Goal: Information Seeking & Learning: Learn about a topic

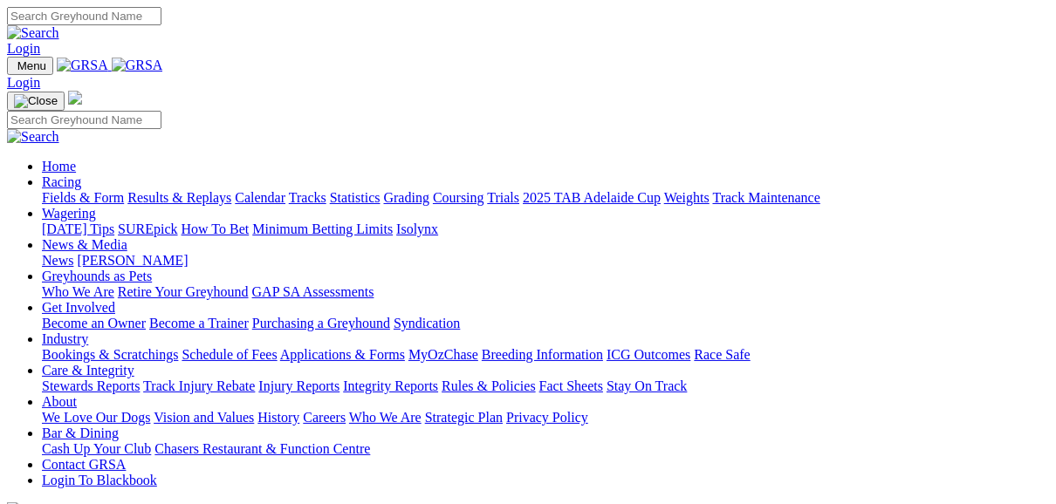
click at [82, 190] on link "Fields & Form" at bounding box center [83, 197] width 82 height 15
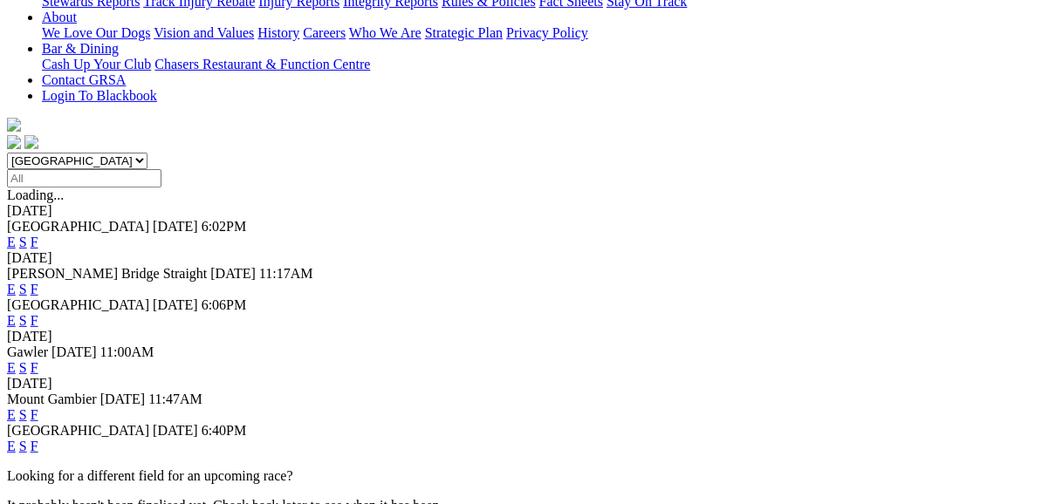
scroll to position [419, 0]
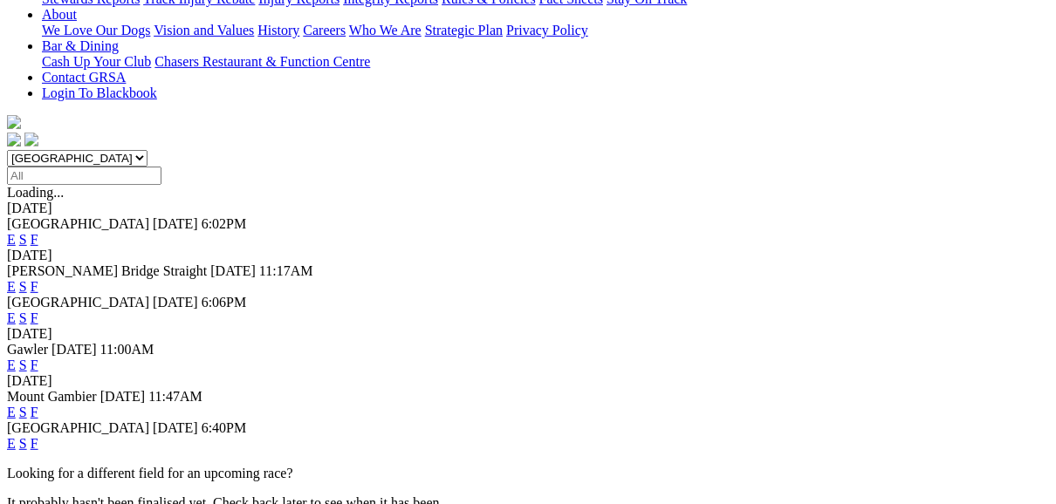
click at [38, 436] on link "F" at bounding box center [35, 443] width 8 height 15
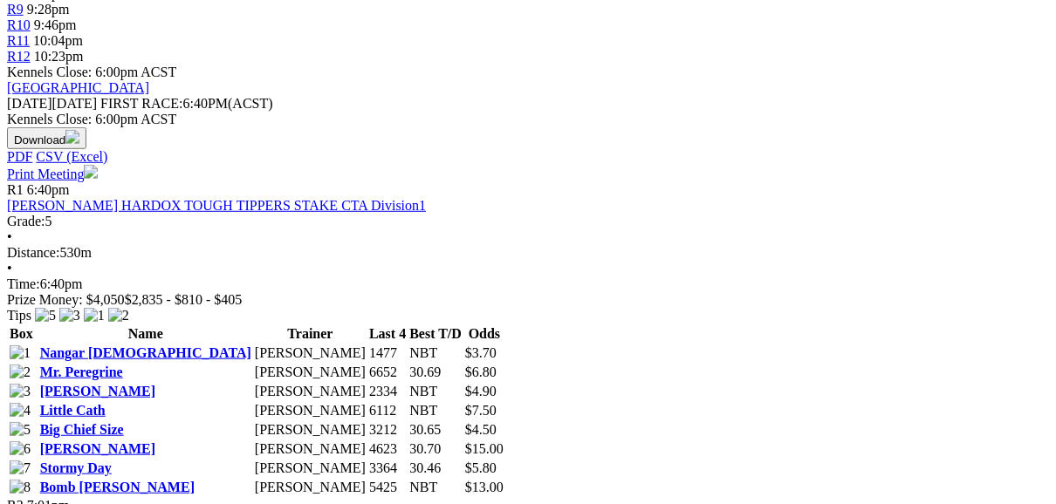
scroll to position [768, 0]
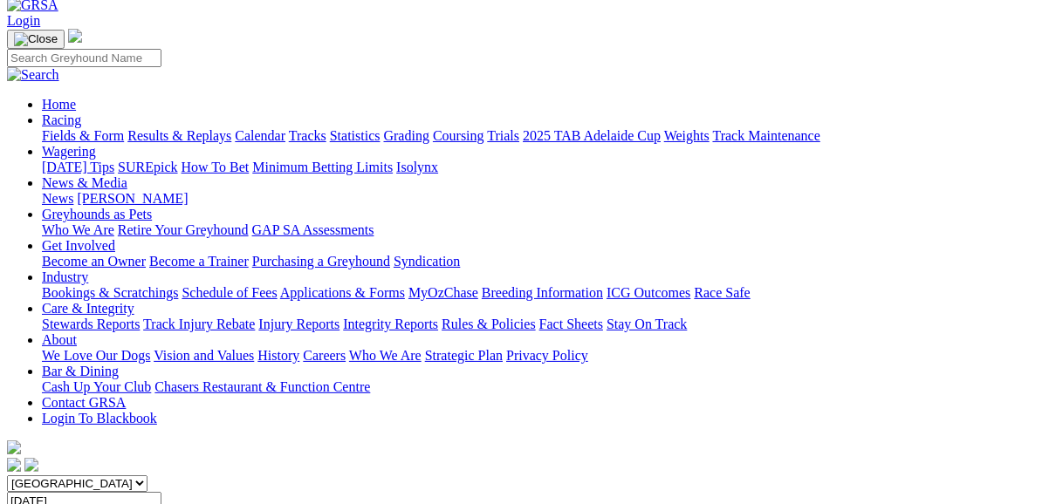
scroll to position [70, 0]
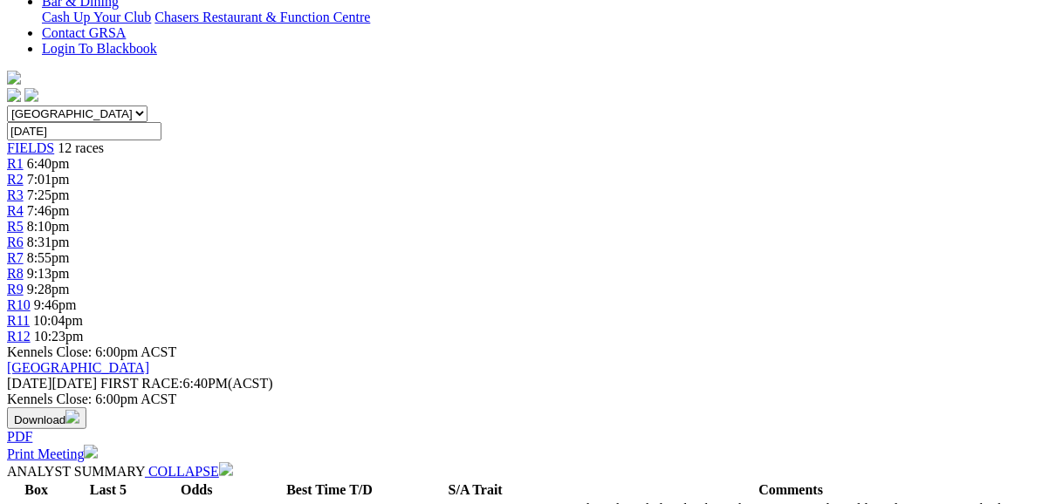
scroll to position [489, 0]
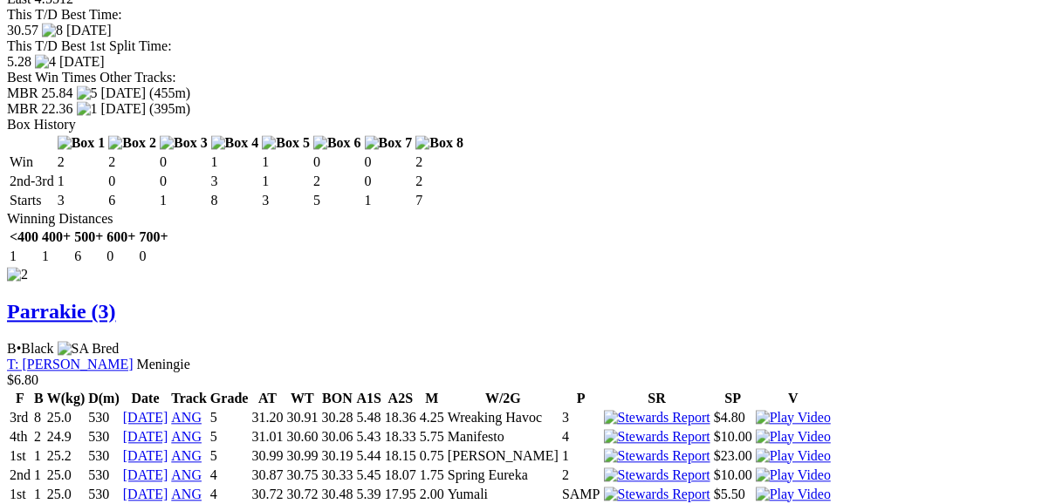
scroll to position [2444, 0]
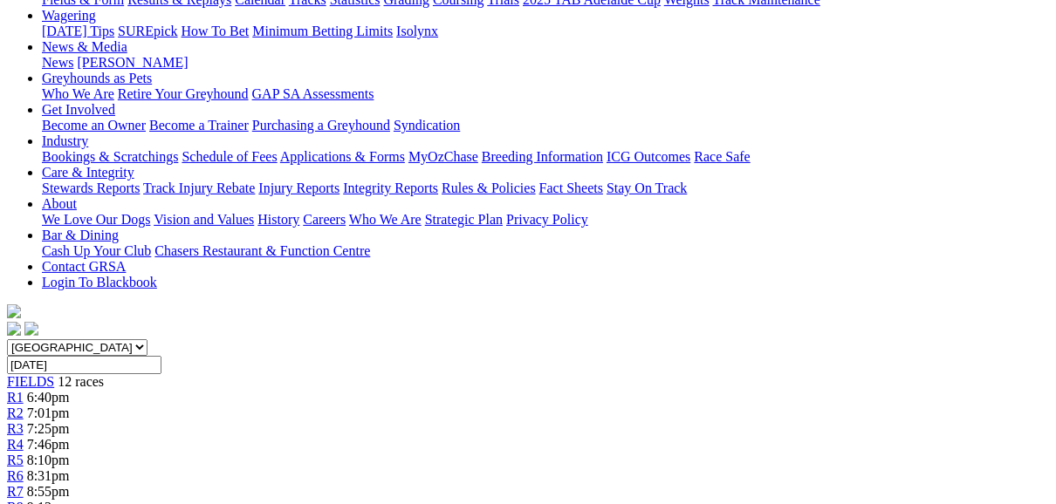
scroll to position [209, 0]
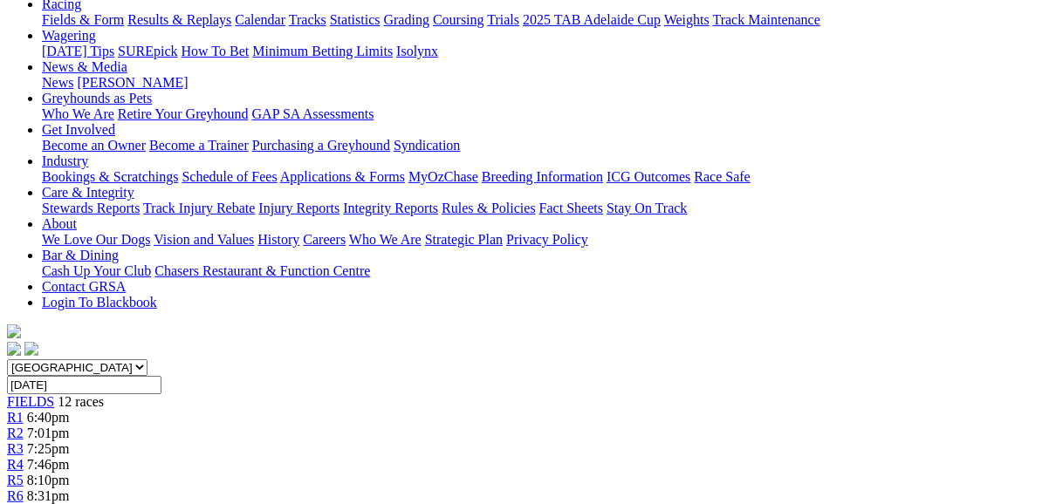
click at [24, 489] on span "R6" at bounding box center [15, 496] width 17 height 15
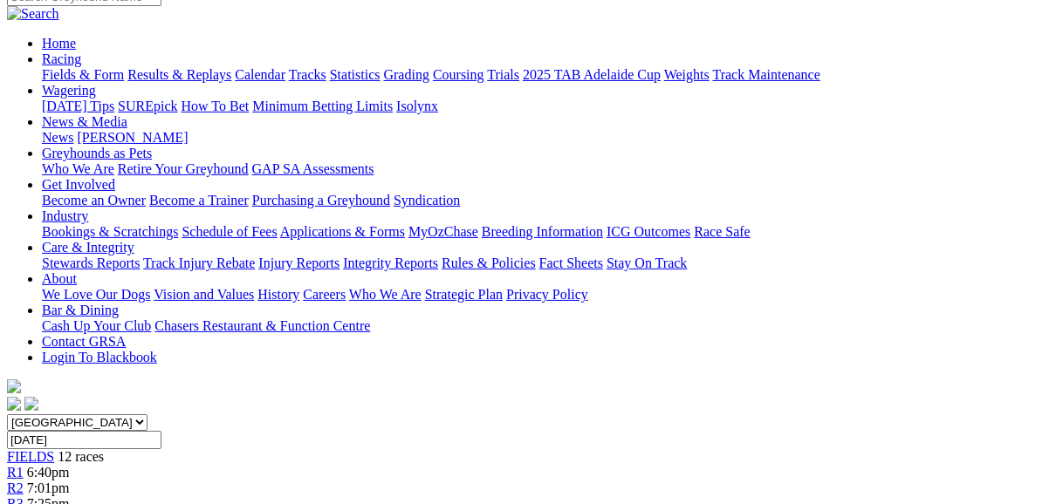
scroll to position [140, 0]
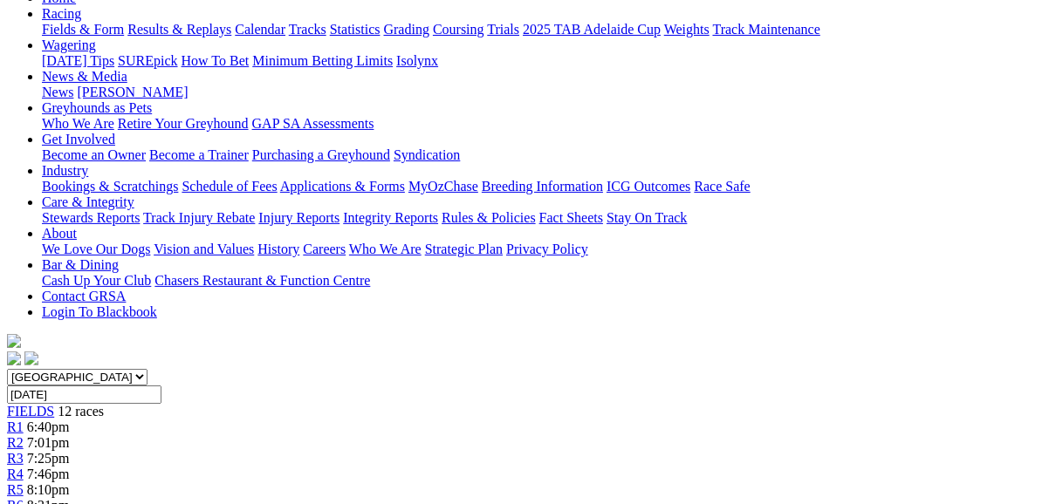
scroll to position [140, 0]
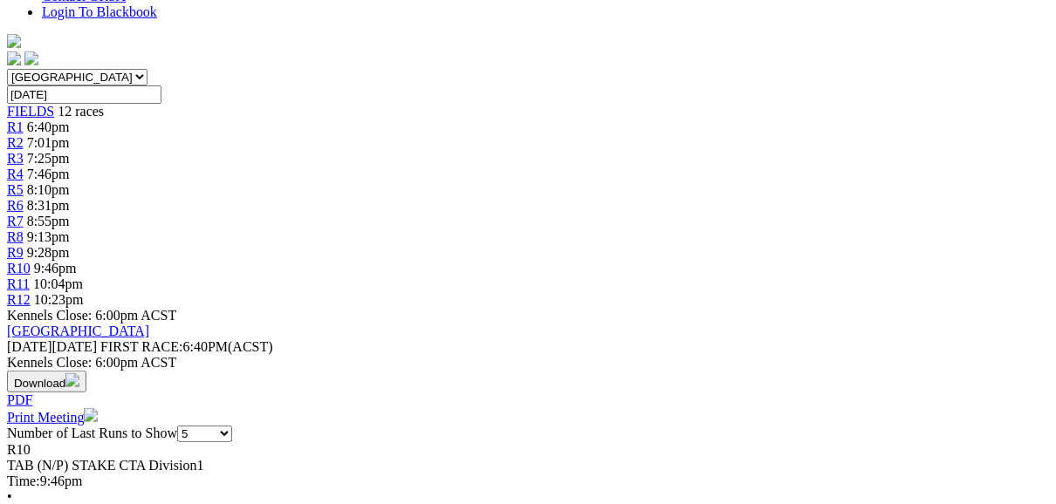
scroll to position [489, 0]
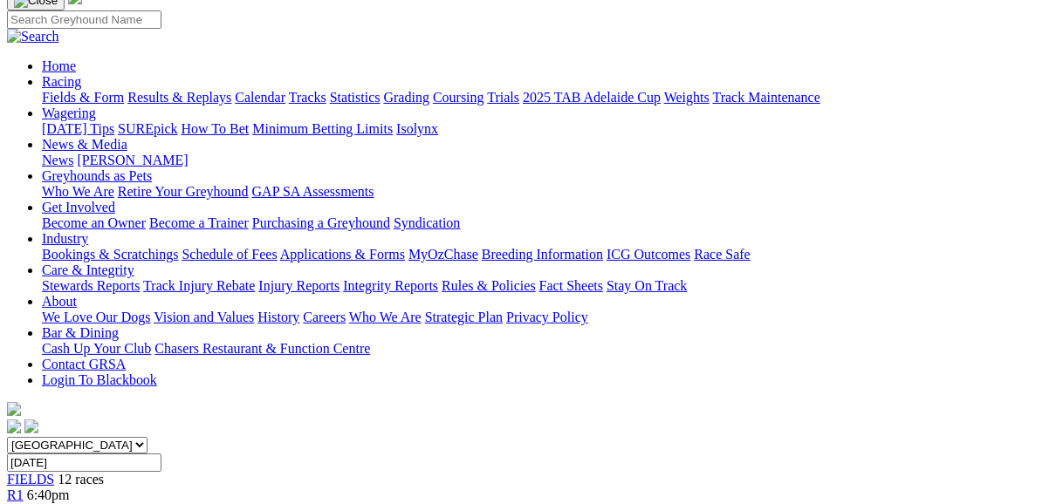
scroll to position [70, 0]
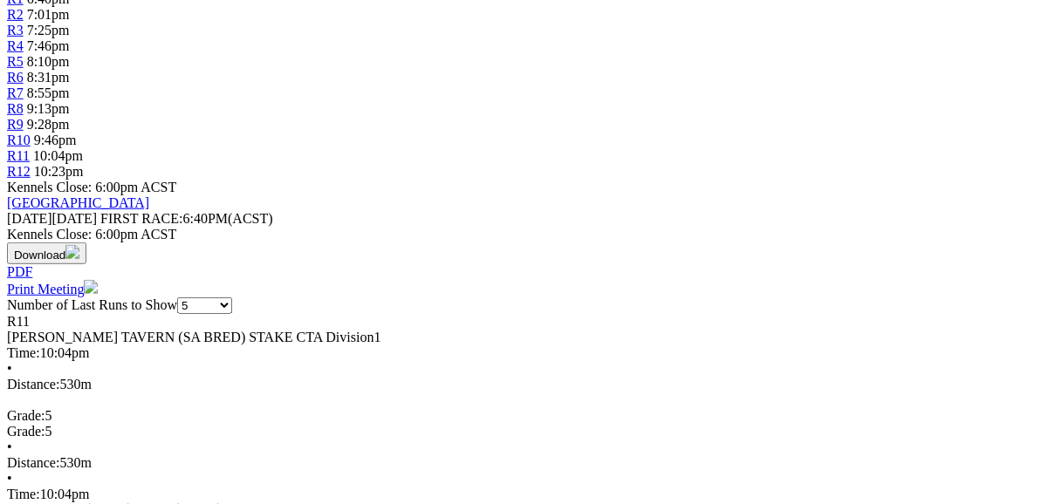
scroll to position [559, 0]
